Goal: Task Accomplishment & Management: Manage account settings

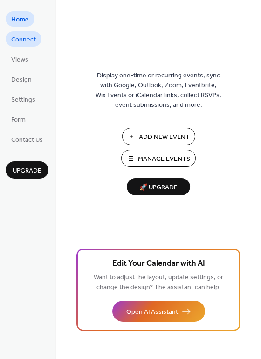
click at [27, 41] on span "Connect" at bounding box center [23, 40] width 25 height 10
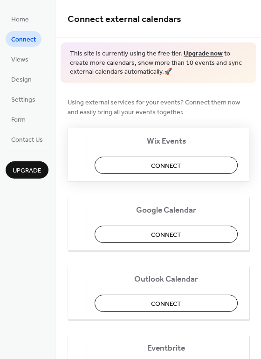
click at [138, 164] on button "Connect" at bounding box center [166, 165] width 143 height 17
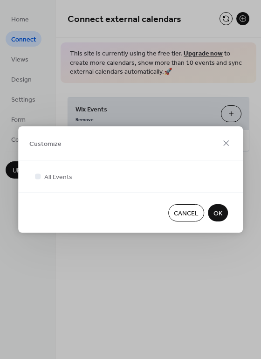
click at [218, 212] on span "OK" at bounding box center [217, 214] width 9 height 10
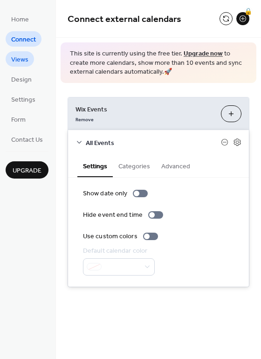
click at [31, 62] on link "Views" at bounding box center [20, 58] width 28 height 15
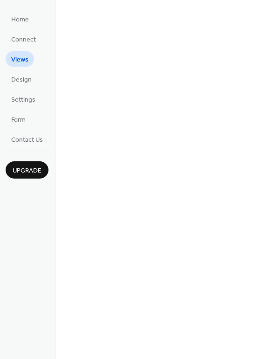
click at [24, 57] on span "Views" at bounding box center [19, 60] width 17 height 10
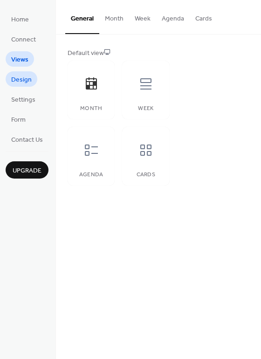
click at [24, 76] on span "Design" at bounding box center [21, 80] width 20 height 10
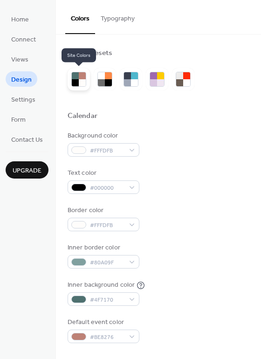
click at [78, 85] on div at bounding box center [75, 82] width 7 height 7
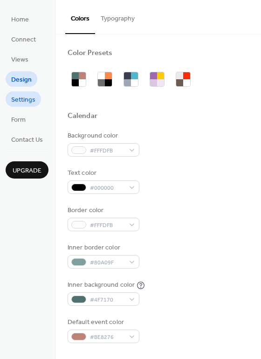
click at [18, 101] on span "Settings" at bounding box center [23, 100] width 24 height 10
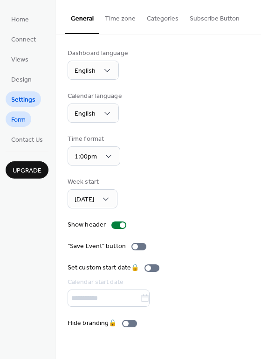
click at [20, 116] on span "Form" at bounding box center [18, 120] width 14 height 10
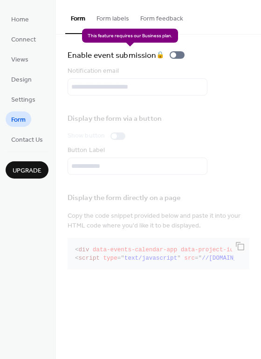
click at [175, 55] on div "Enable event submission 🔒" at bounding box center [128, 54] width 121 height 13
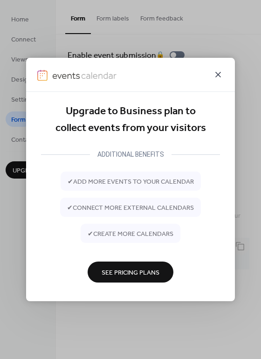
click at [220, 74] on icon at bounding box center [217, 74] width 11 height 11
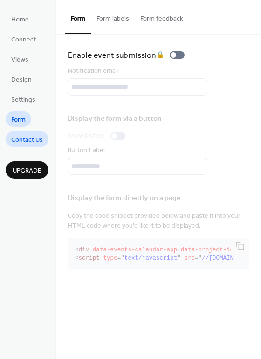
click at [20, 137] on span "Contact Us" at bounding box center [27, 140] width 32 height 10
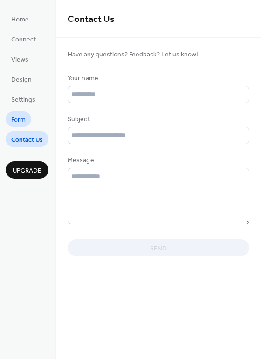
click at [28, 123] on link "Form" at bounding box center [19, 118] width 26 height 15
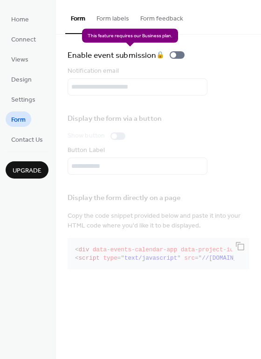
click at [175, 56] on div "Enable event submission 🔒" at bounding box center [128, 54] width 121 height 13
